Goal: Navigation & Orientation: Find specific page/section

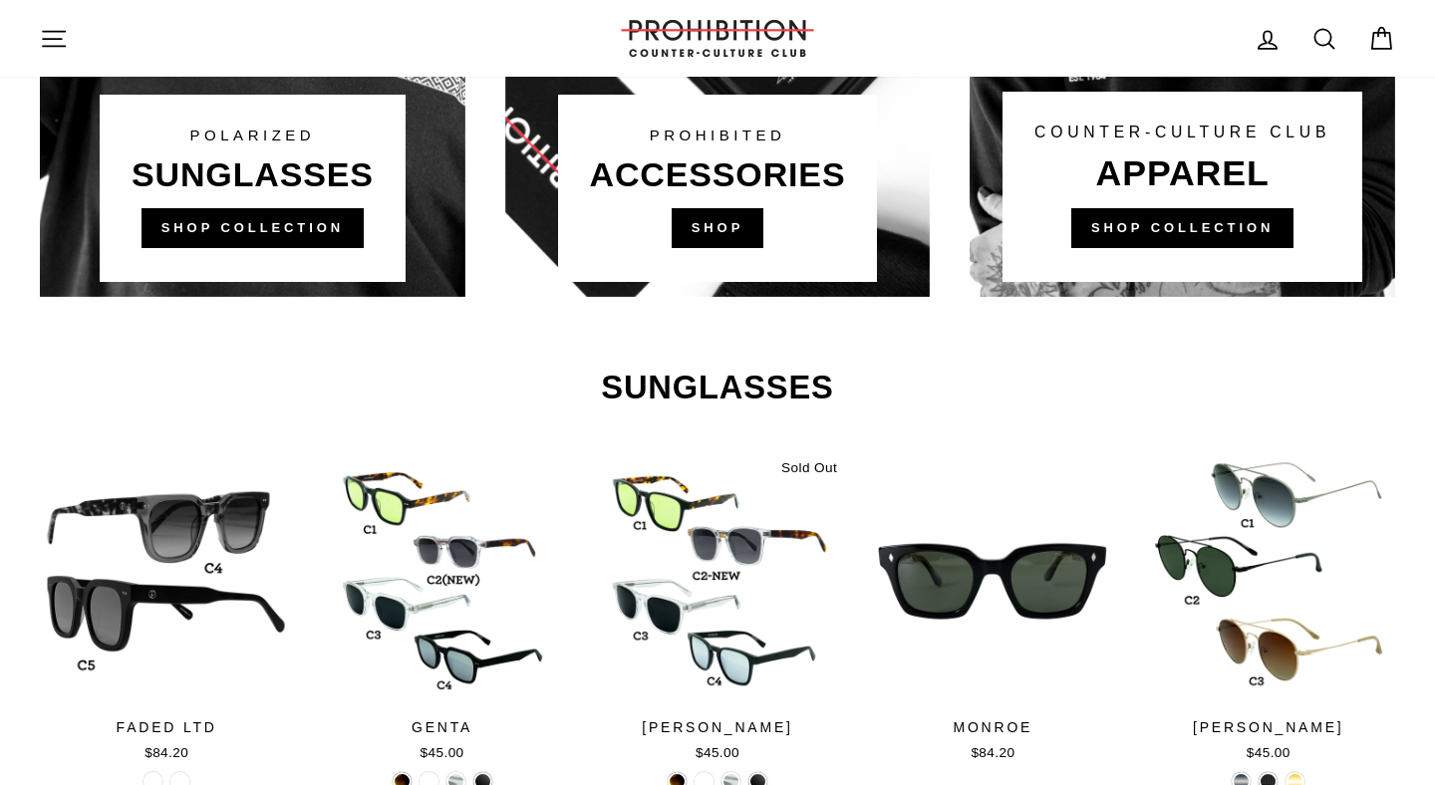
scroll to position [1641, 0]
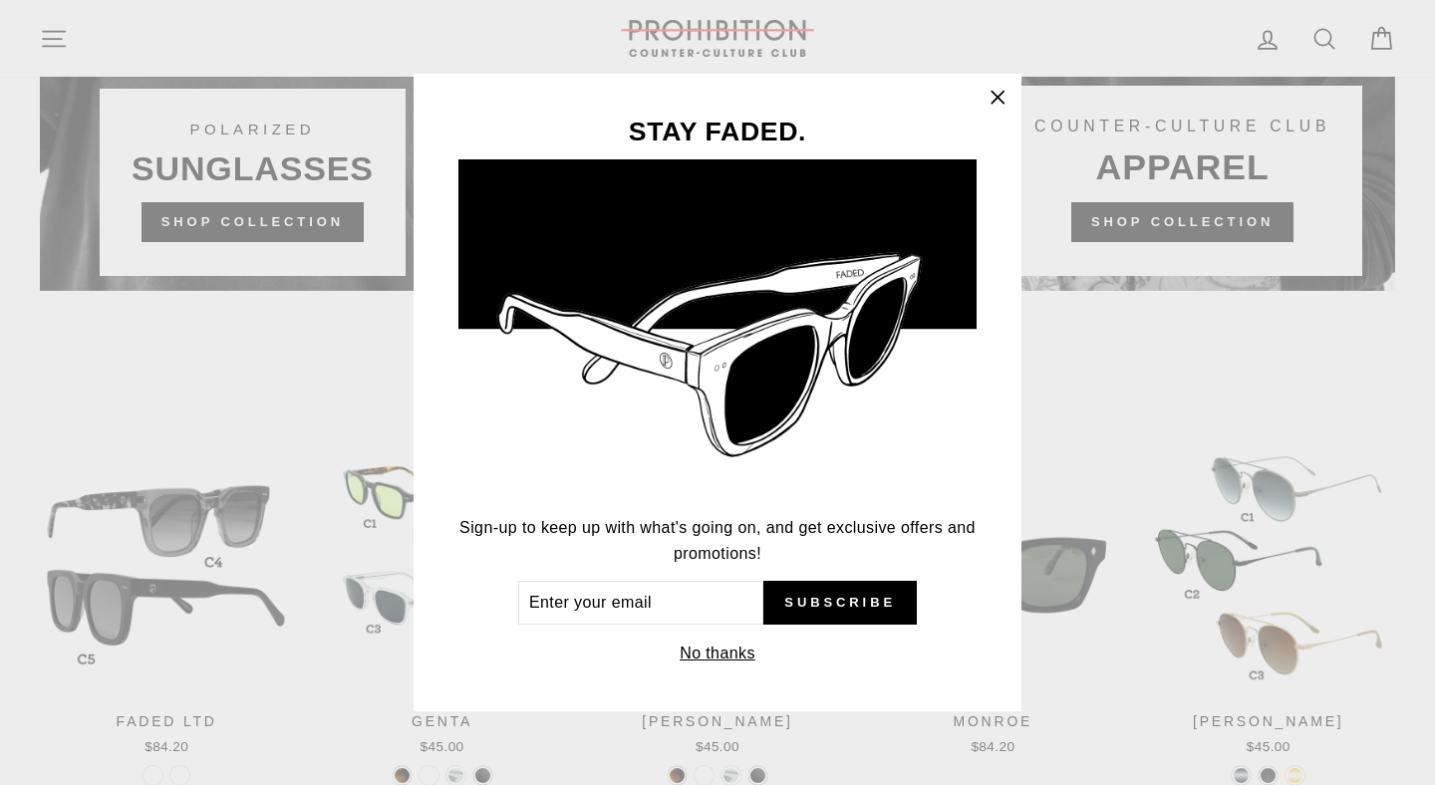
click at [996, 102] on icon "button" at bounding box center [997, 98] width 28 height 28
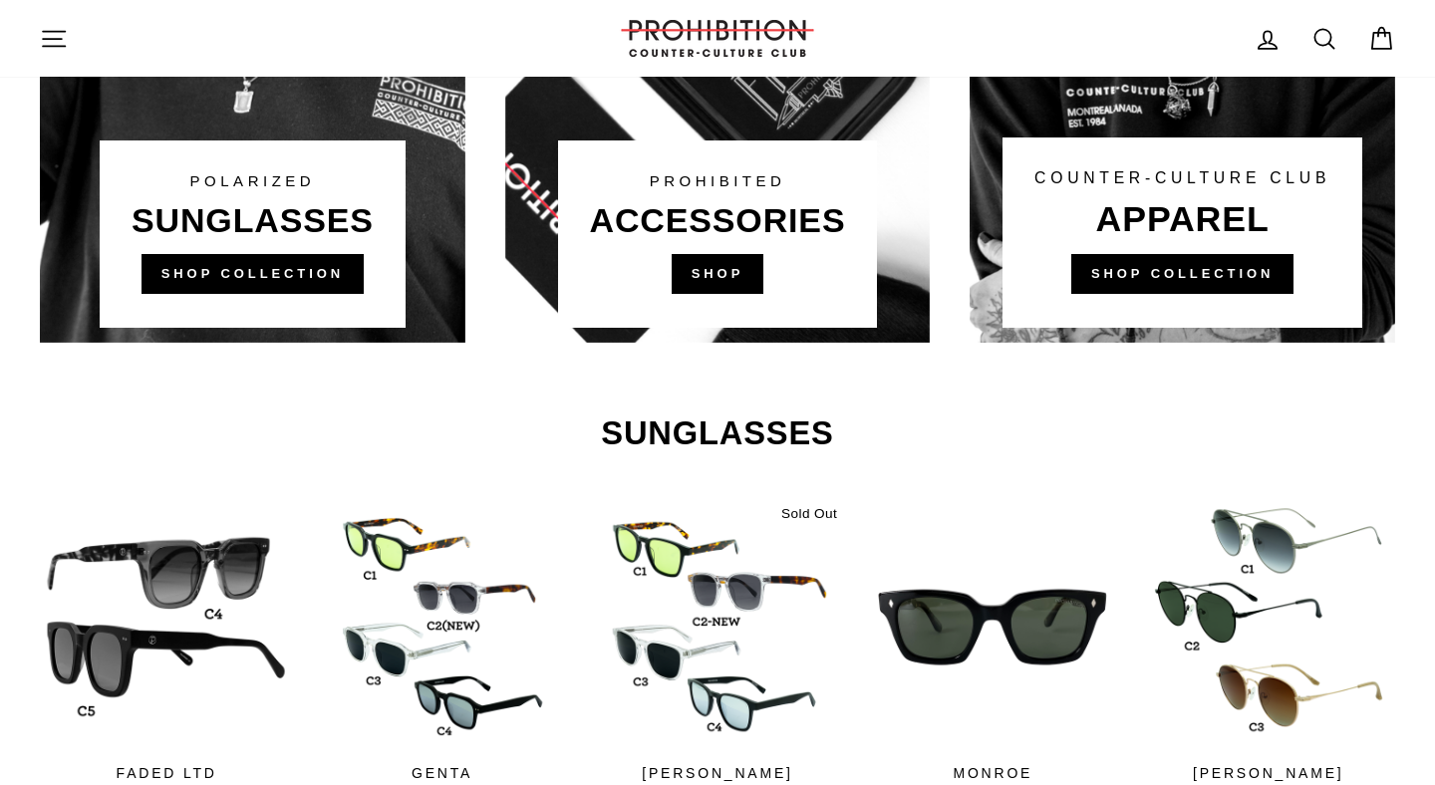
scroll to position [1588, 0]
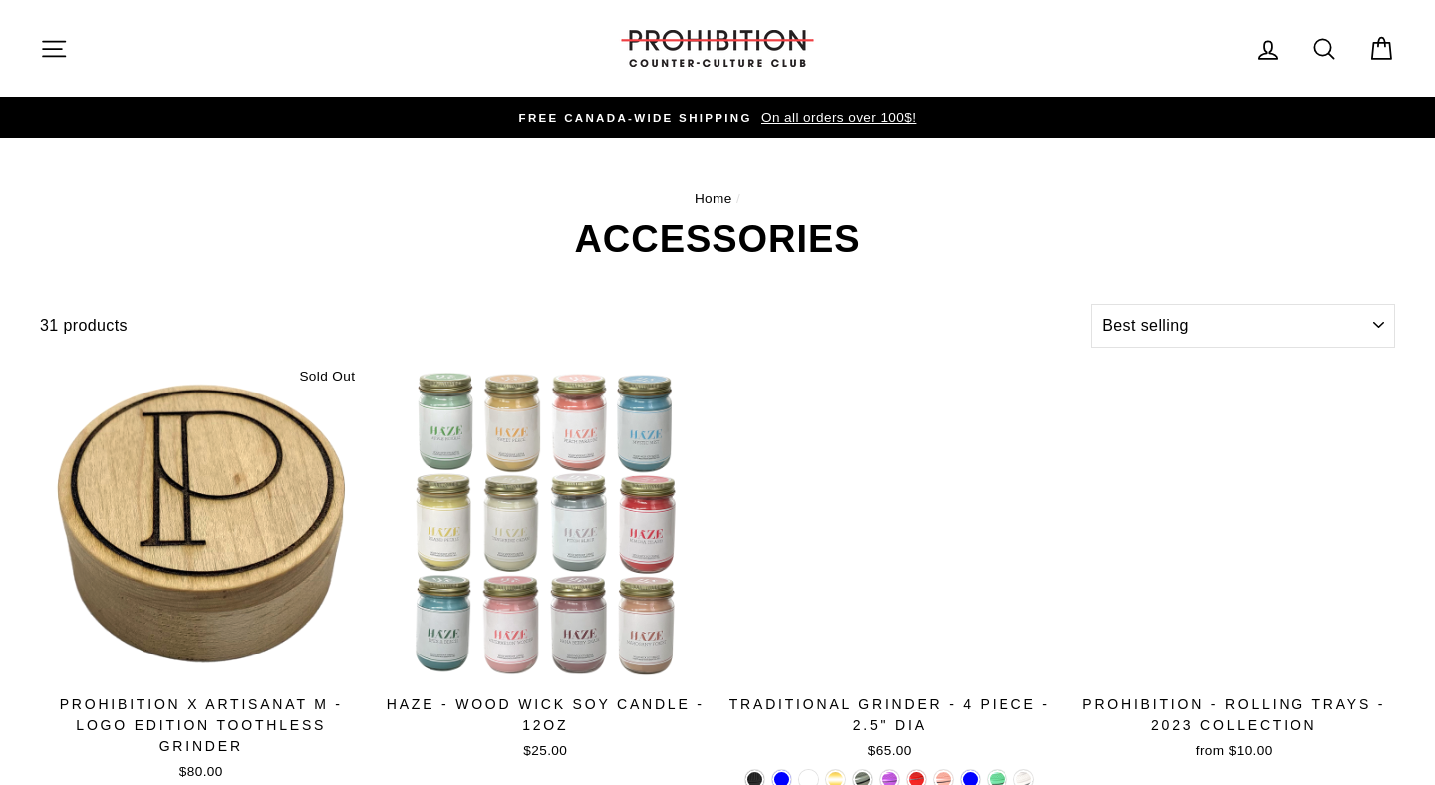
select select "best-selling"
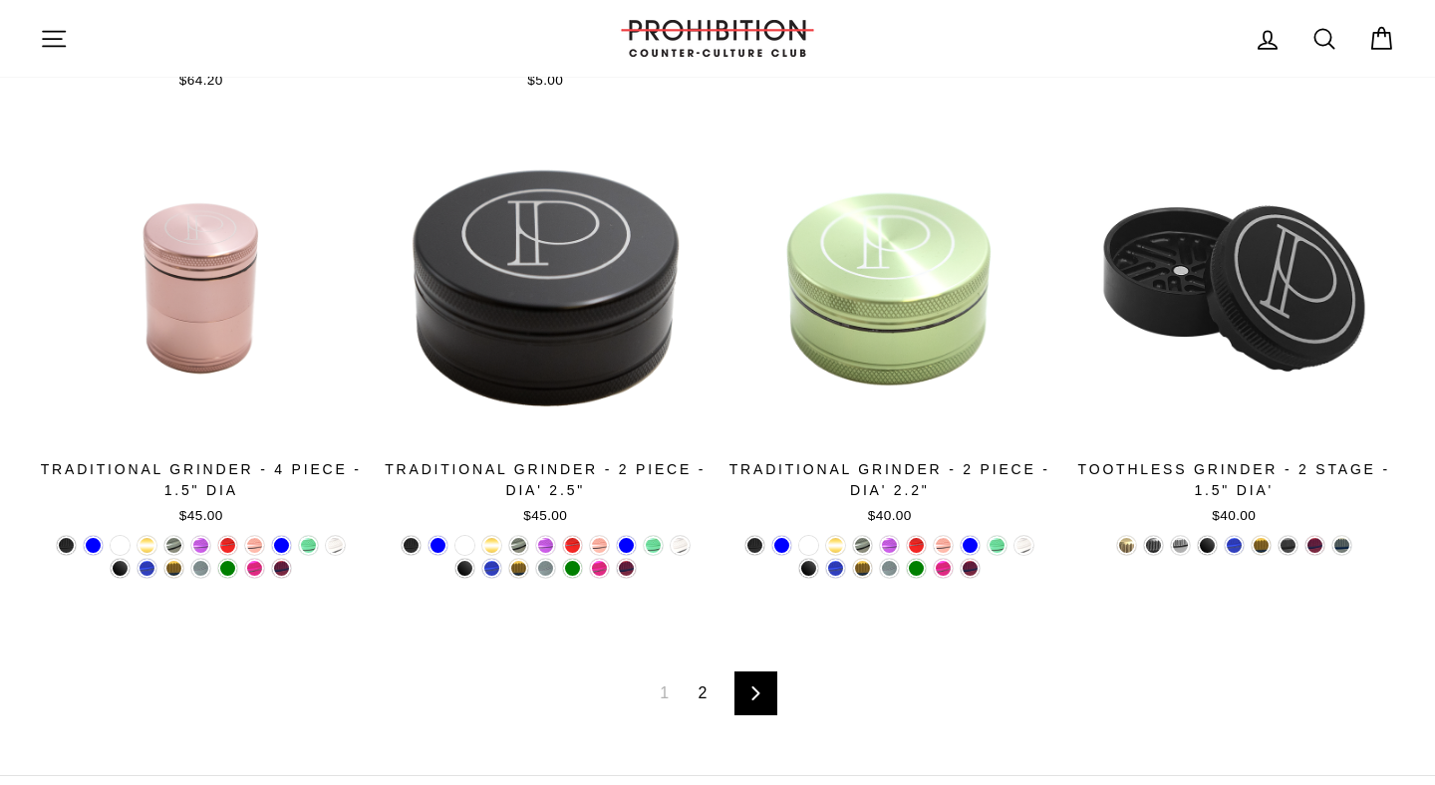
scroll to position [3373, 0]
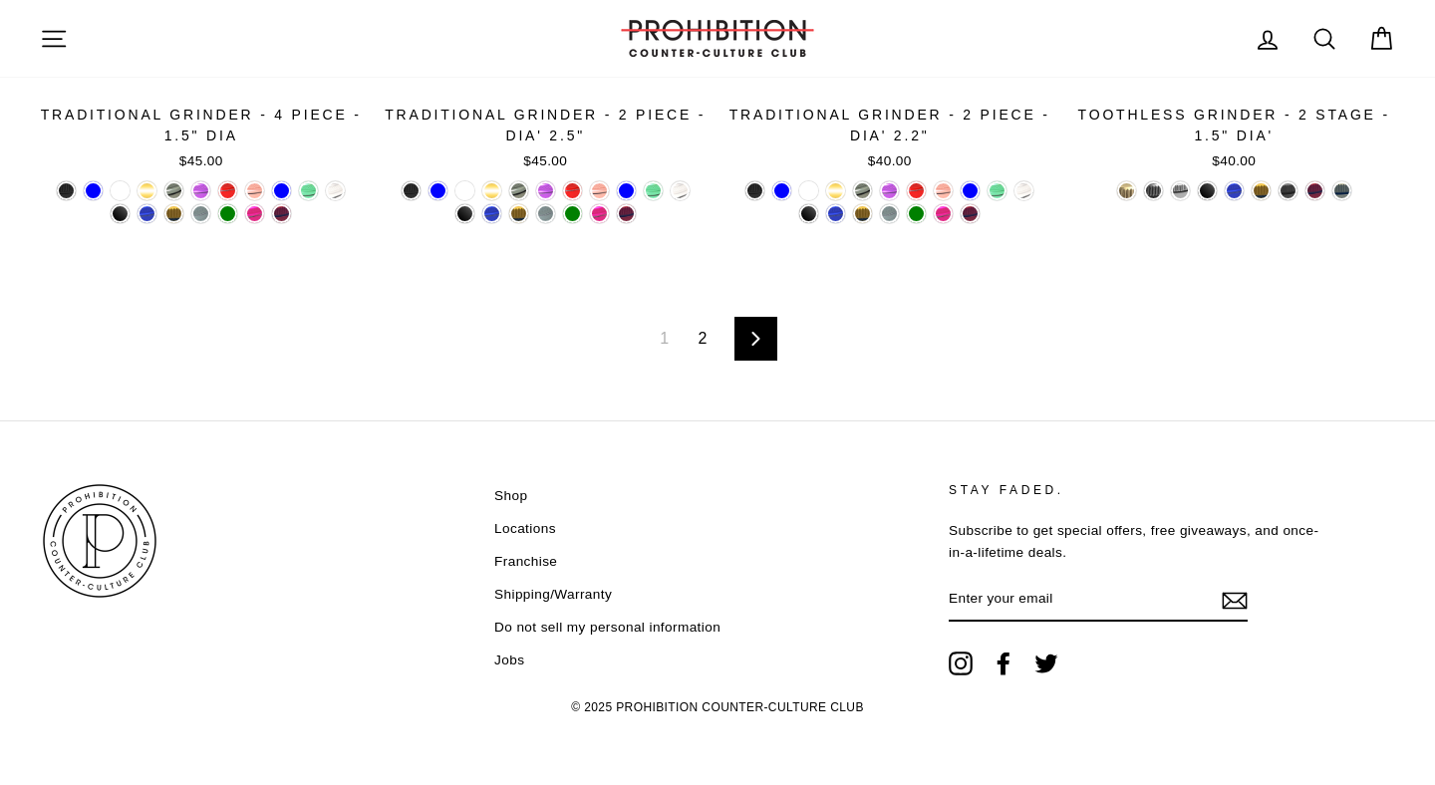
click at [696, 354] on div "1 2 Next" at bounding box center [717, 338] width 1355 height 163
click at [697, 345] on link "2" at bounding box center [702, 339] width 33 height 32
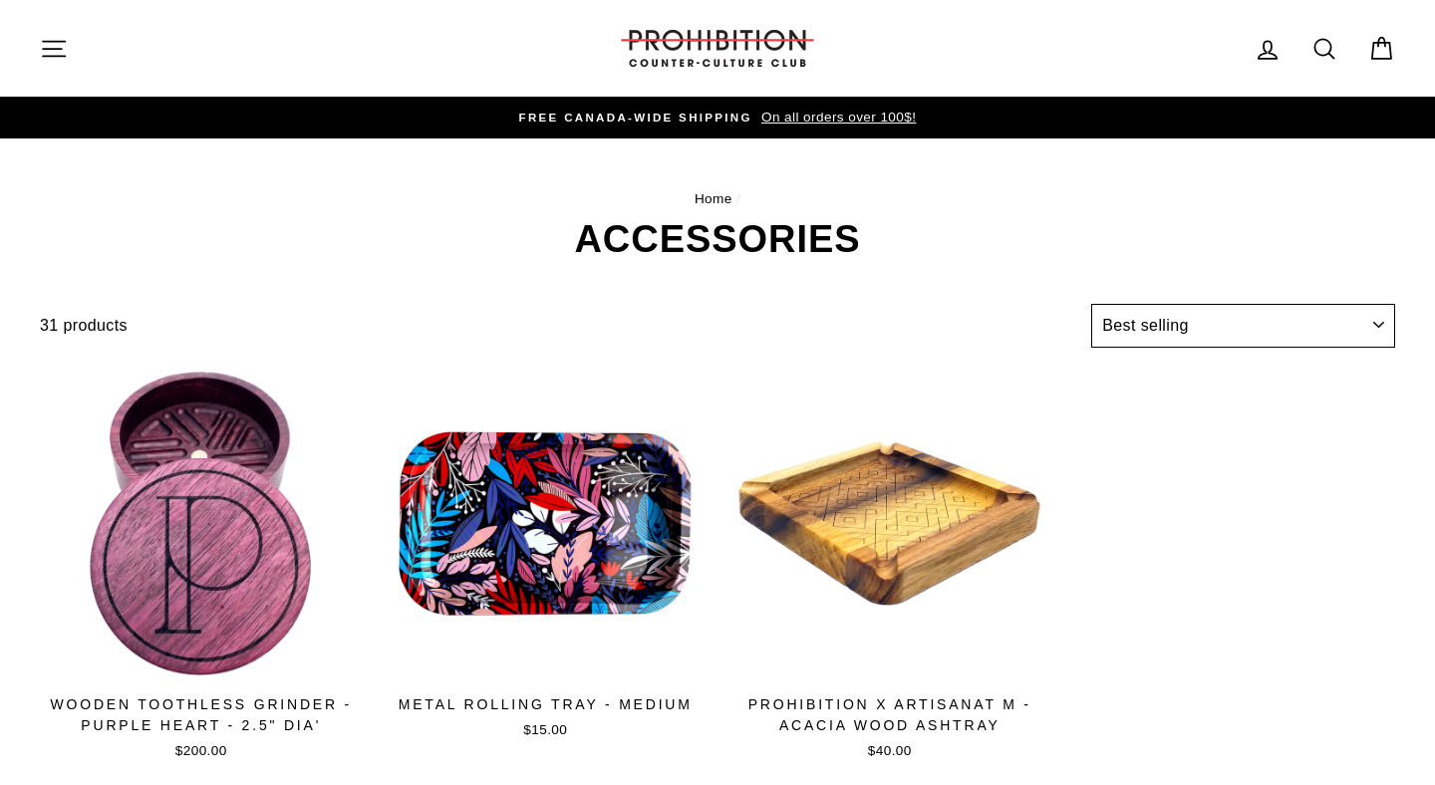
click at [1205, 325] on select "Sort Featured Best selling Alphabetically, A-Z Alphabetically, Z-A Price, low t…" at bounding box center [1243, 326] width 304 height 44
select select "title-ascending"
click at [1091, 304] on select "Sort Featured Best selling Alphabetically, A-Z Alphabetically, Z-A Price, low t…" at bounding box center [1243, 326] width 304 height 44
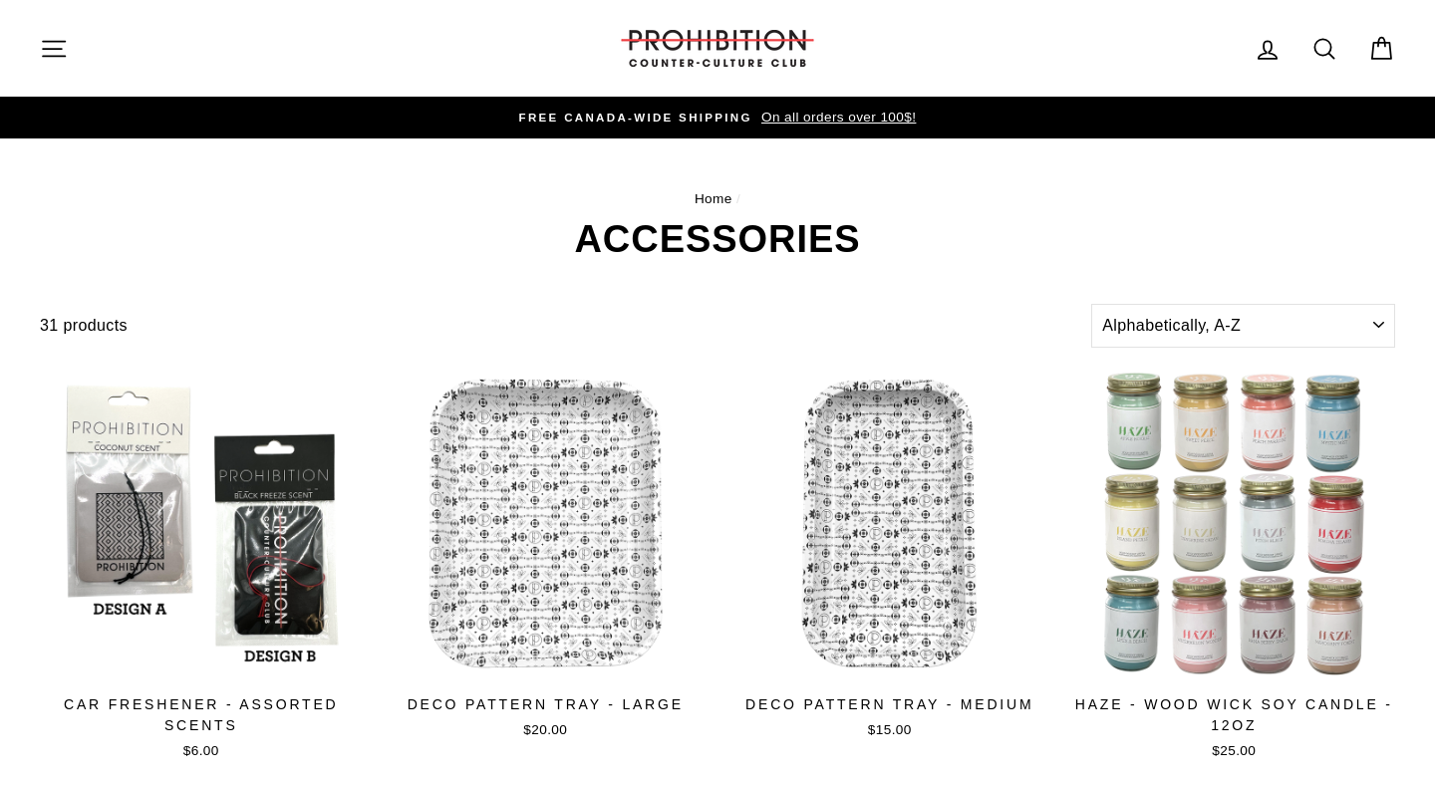
click at [57, 53] on icon "button" at bounding box center [54, 49] width 28 height 28
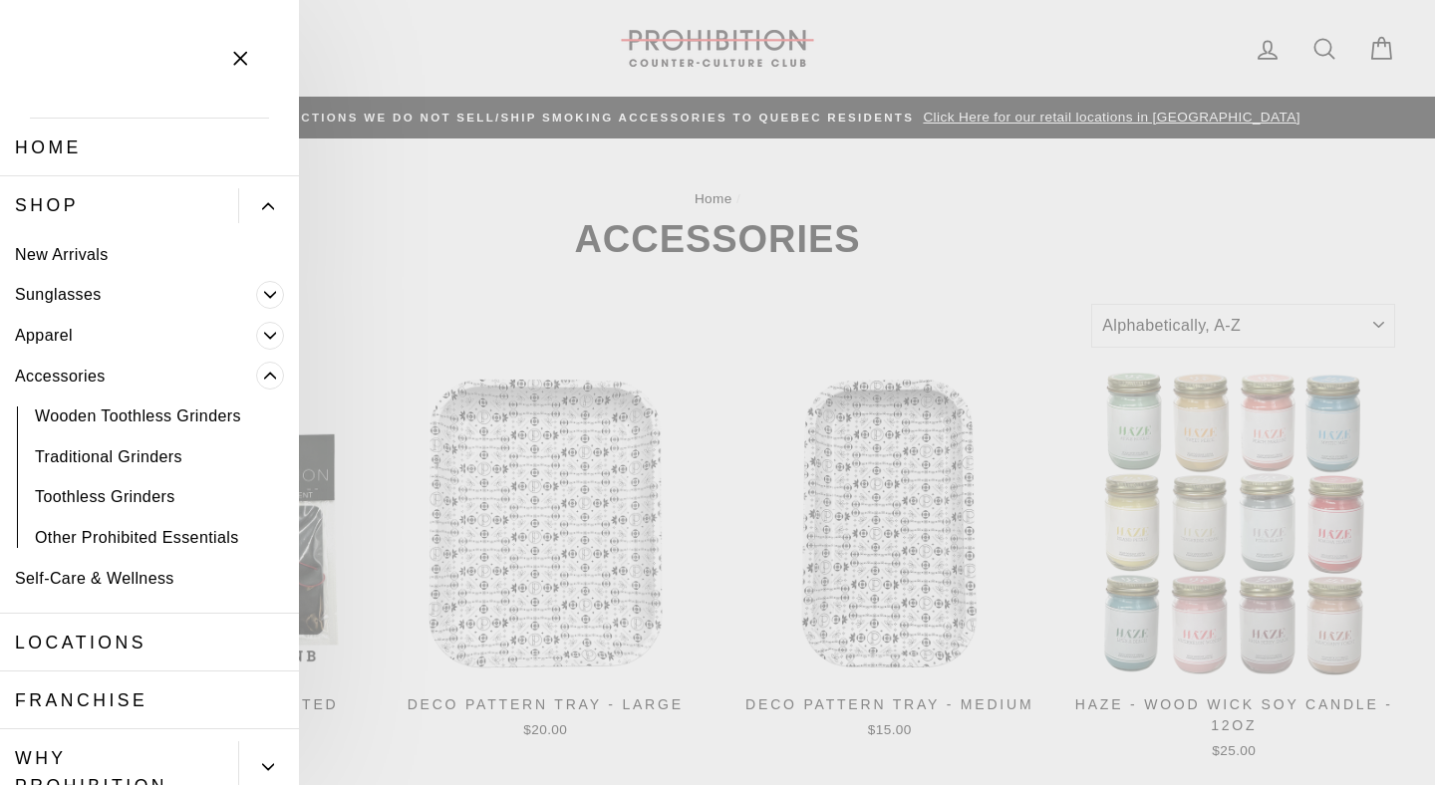
click at [44, 208] on link "Shop" at bounding box center [119, 205] width 238 height 58
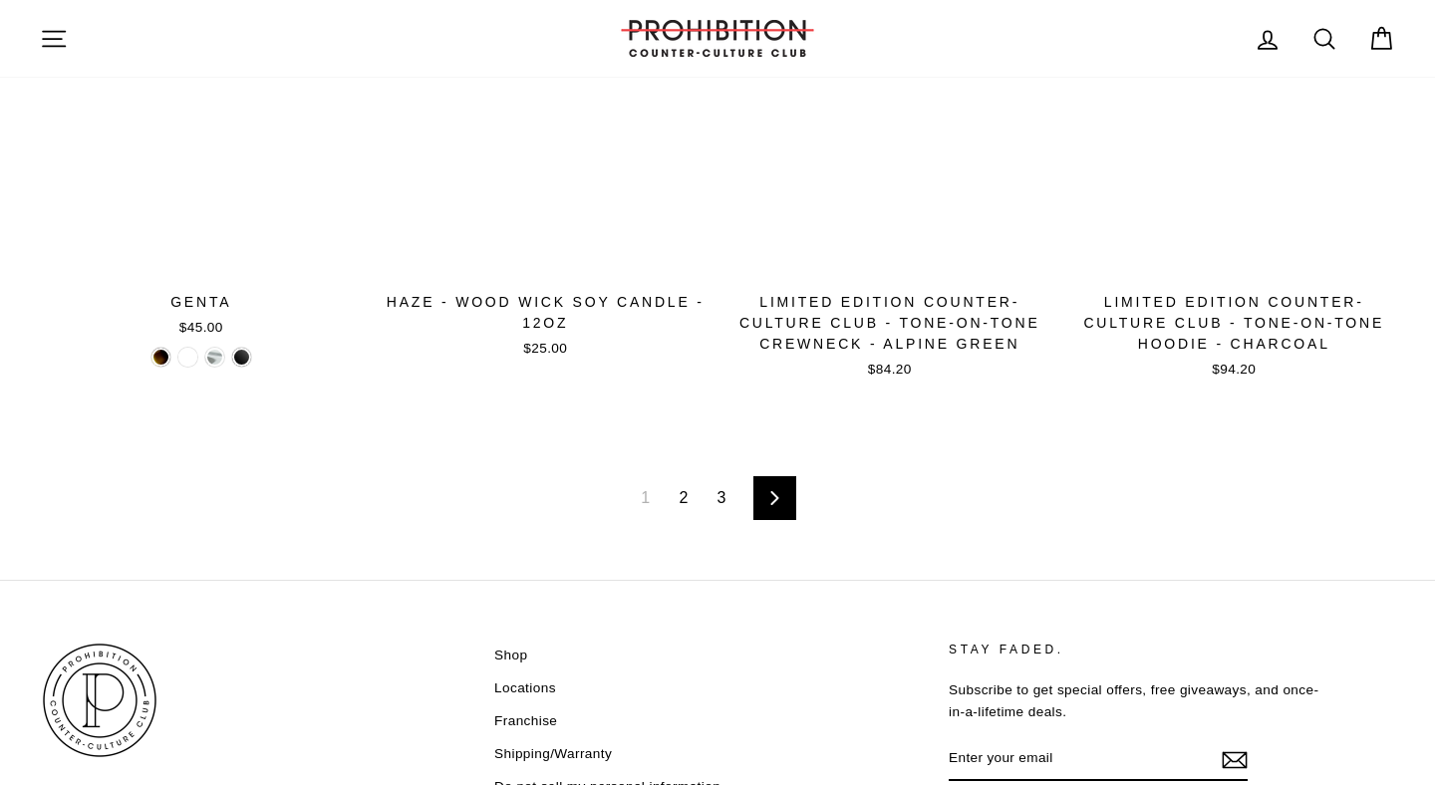
scroll to position [3298, 0]
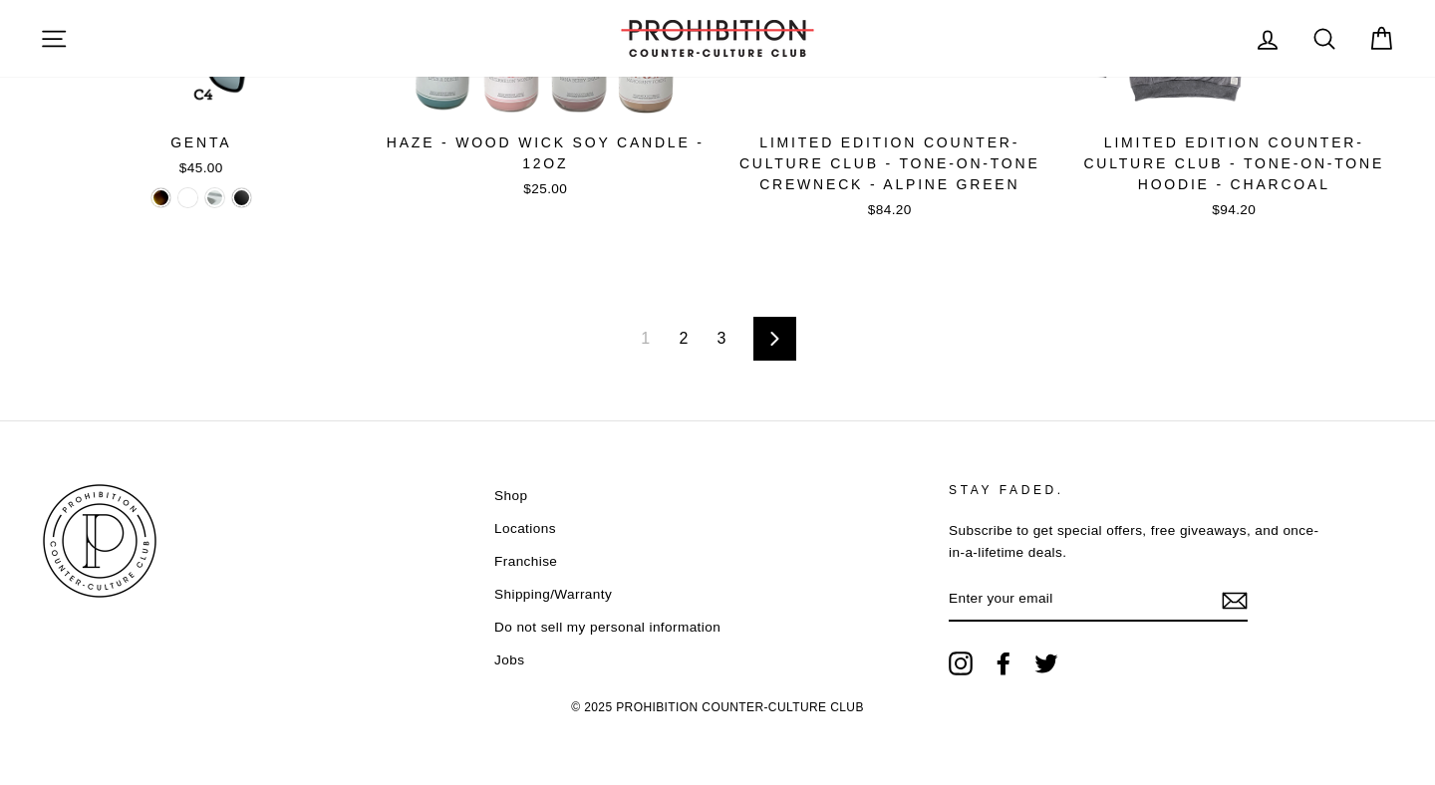
click at [509, 527] on link "Locations" at bounding box center [525, 529] width 62 height 30
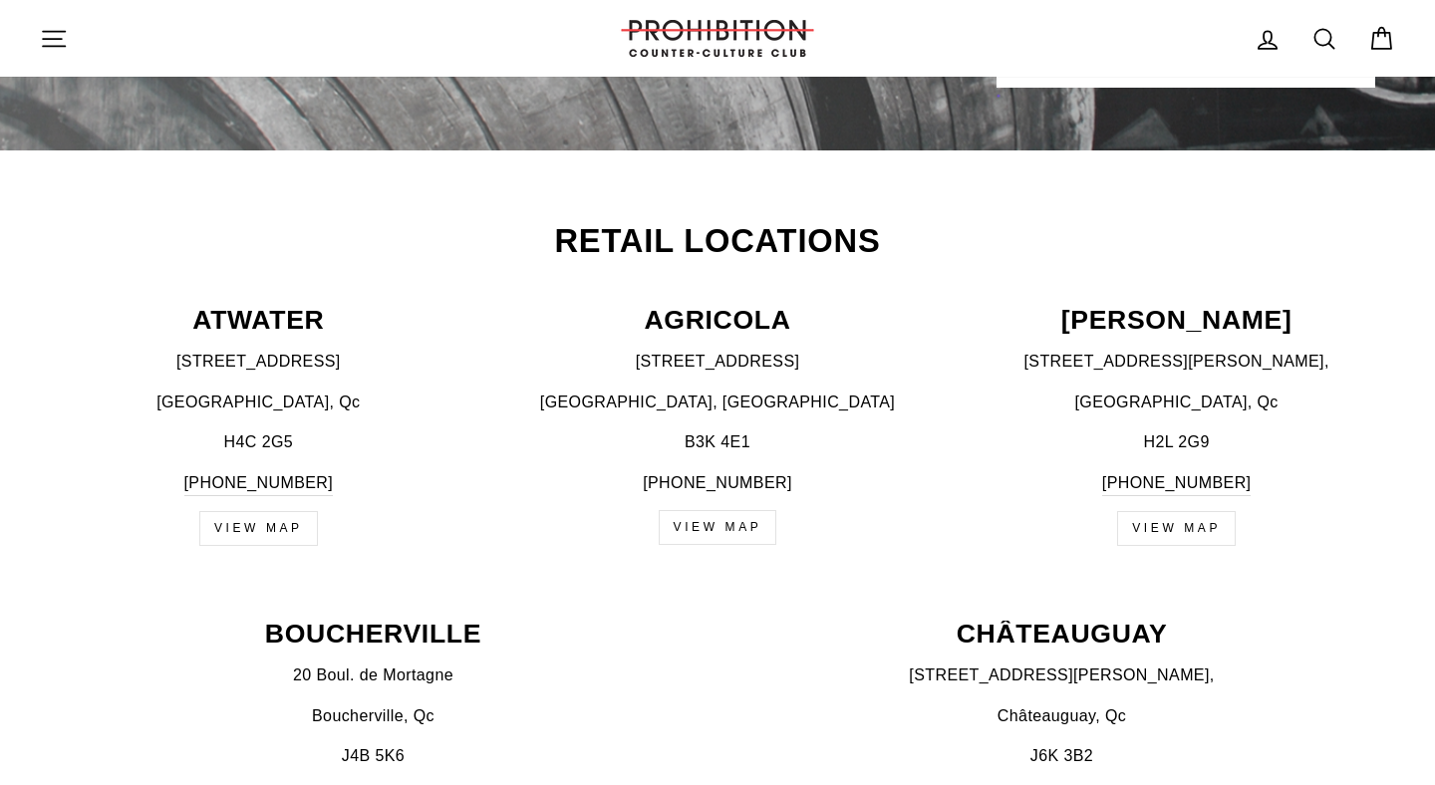
scroll to position [623, 0]
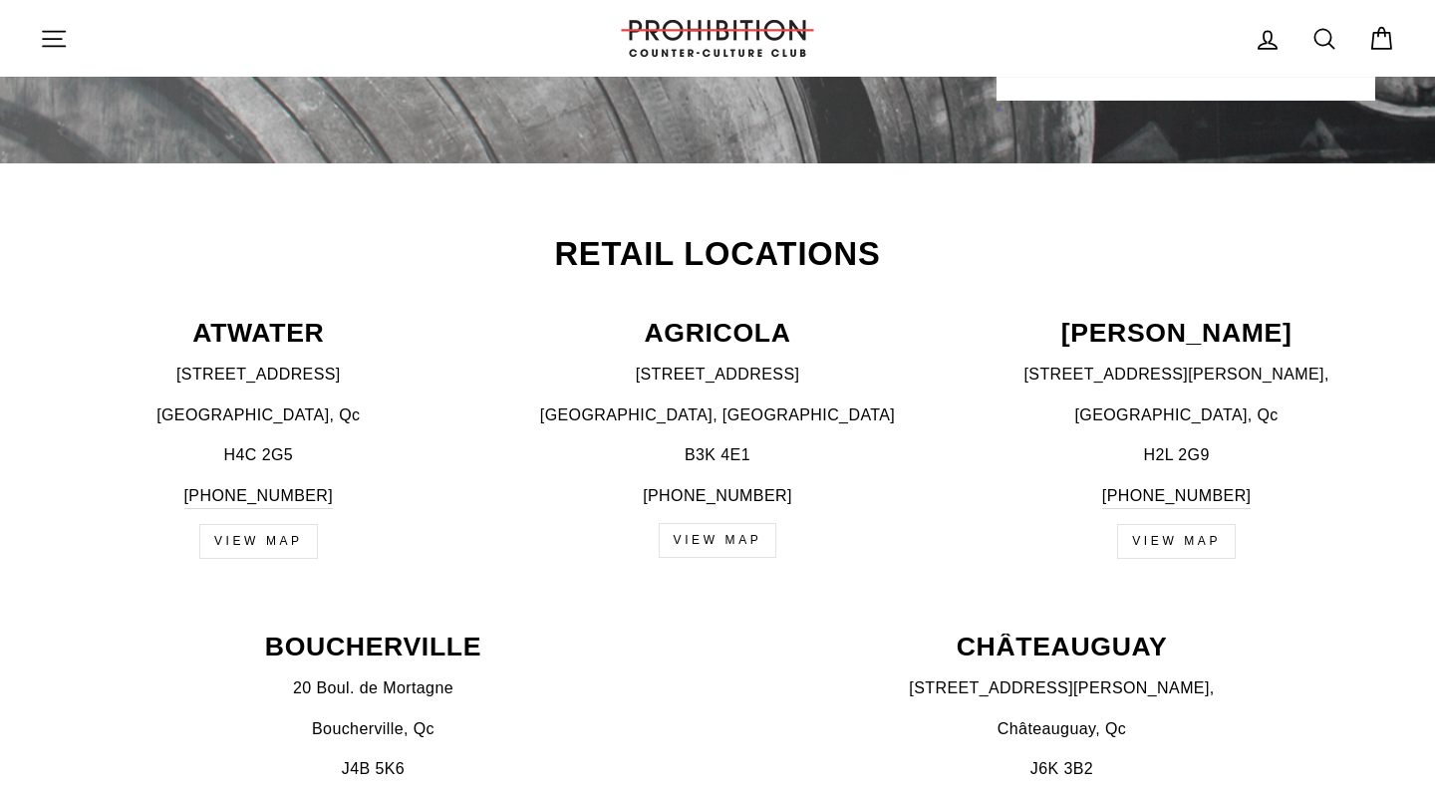
click at [236, 543] on link "VIEW MAP" at bounding box center [258, 541] width 119 height 35
